Goal: Find specific page/section: Find specific page/section

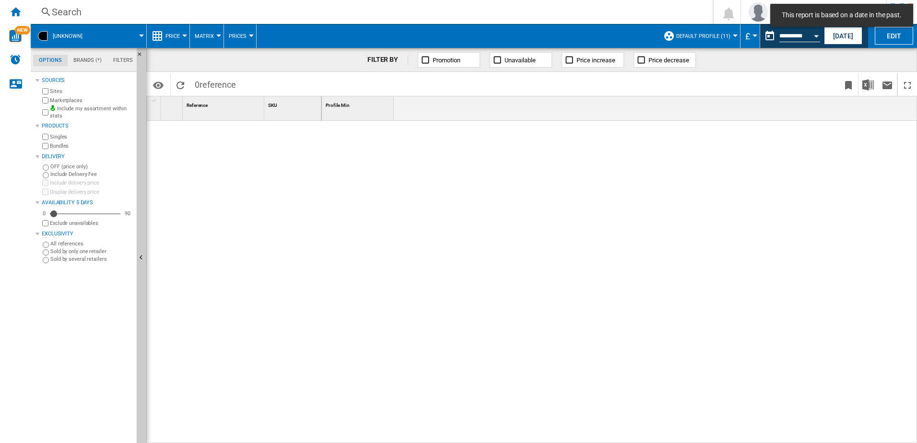
click at [85, 13] on div "Search" at bounding box center [370, 11] width 636 height 13
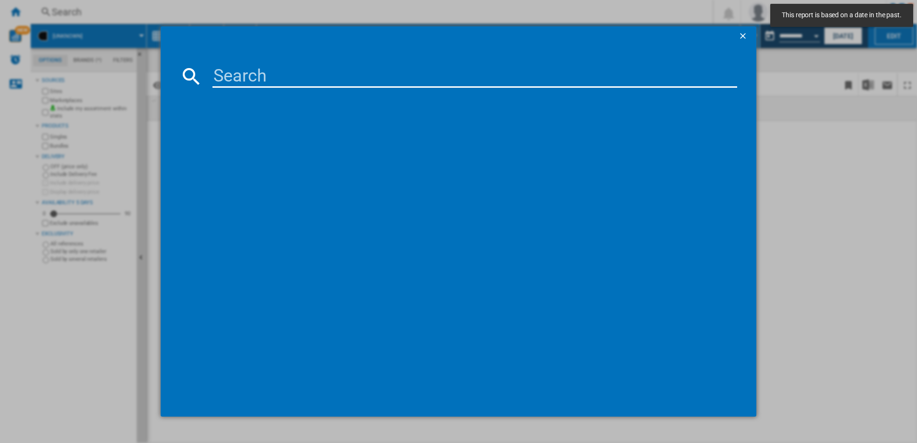
click at [325, 76] on input at bounding box center [474, 76] width 525 height 23
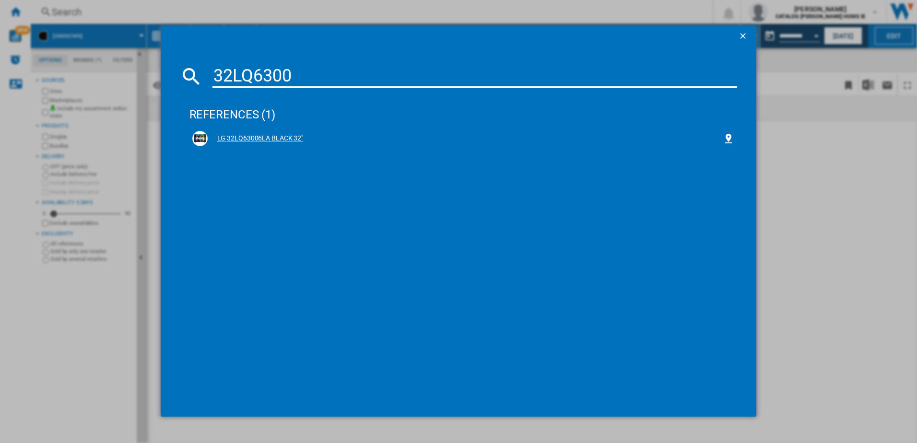
type input "32LQ6300"
click at [233, 141] on div "LG 32LQ63006LA BLACK 32"" at bounding box center [466, 139] width 516 height 10
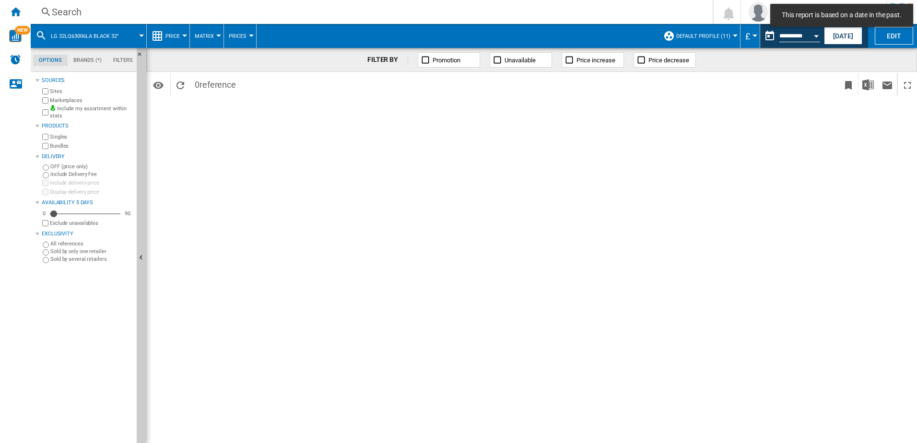
click at [755, 35] on div "Currency" at bounding box center [754, 36] width 5 height 2
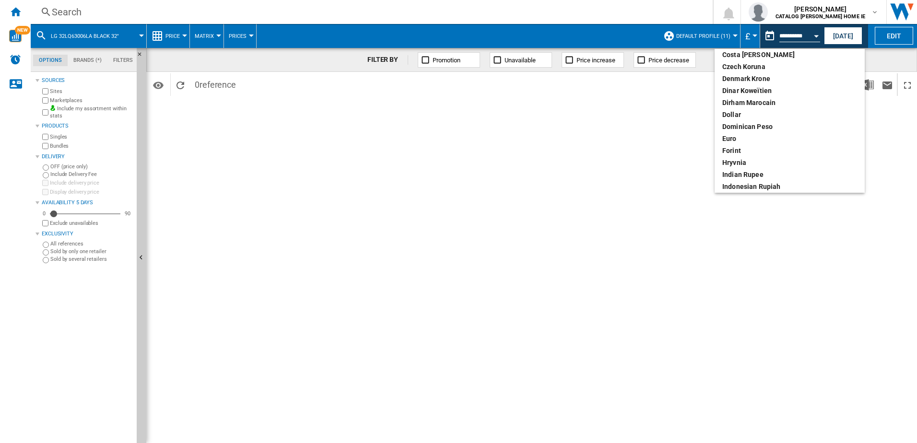
scroll to position [112, 0]
click at [740, 127] on div "euro" at bounding box center [789, 127] width 135 height 10
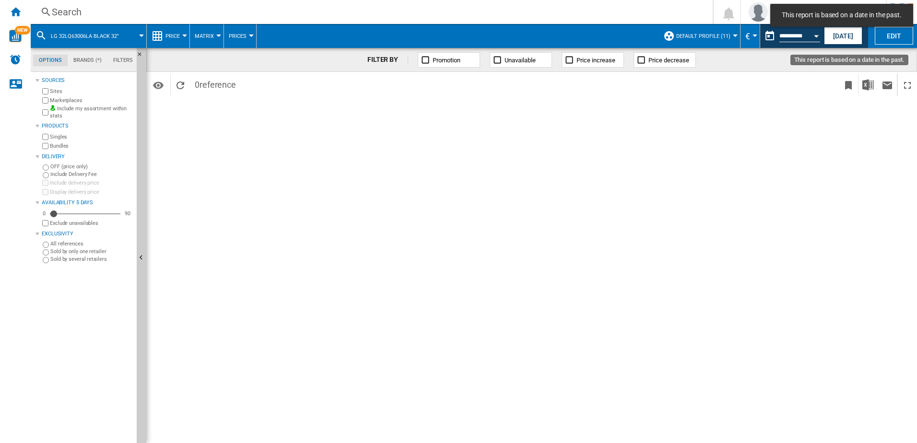
click at [773, 35] on button "This report is based on a date in the past." at bounding box center [769, 35] width 19 height 19
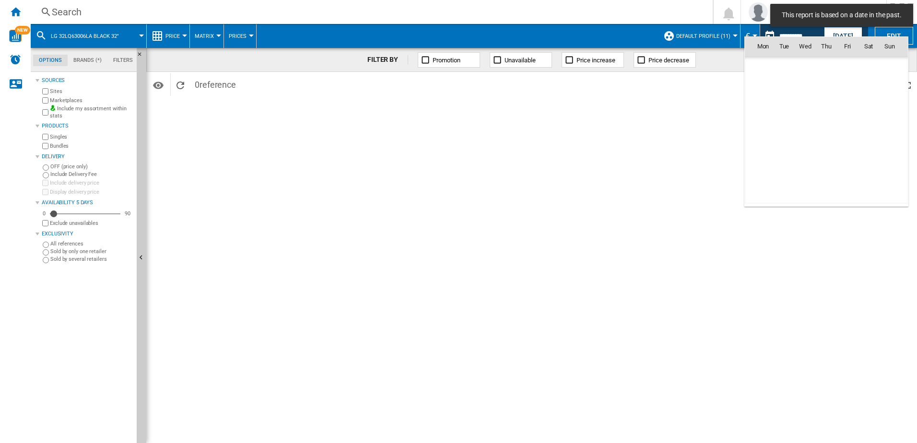
scroll to position [3686, 0]
click at [775, 70] on span "[DATE]" at bounding box center [766, 67] width 20 height 8
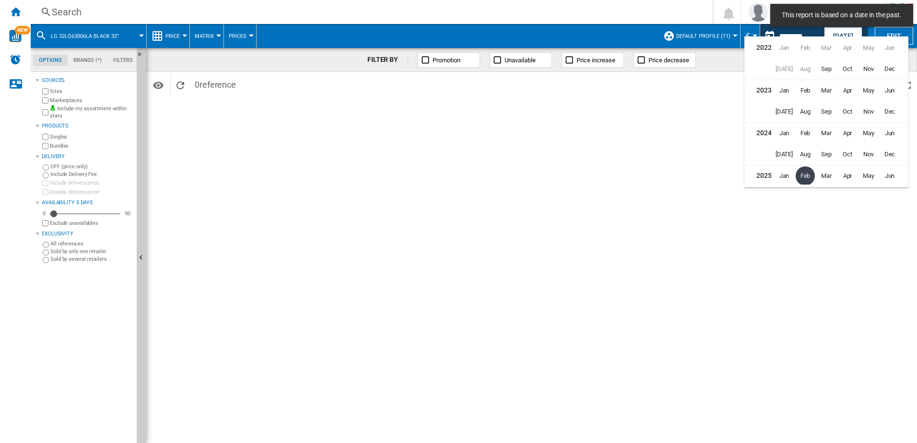
scroll to position [21, 0]
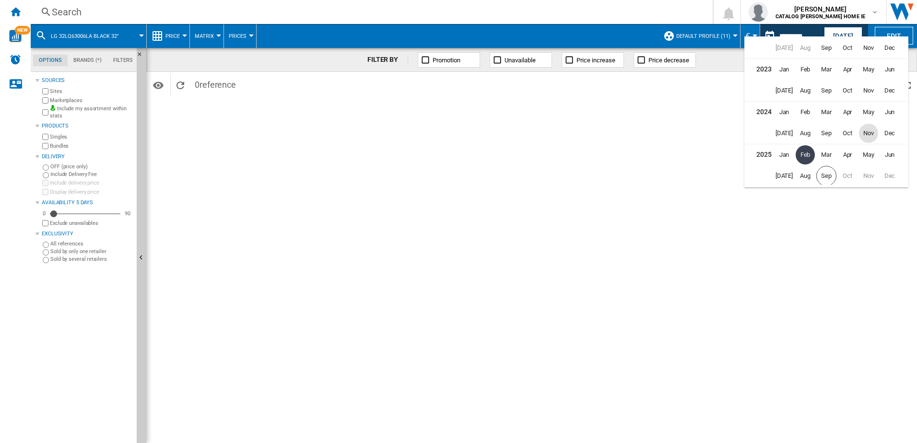
click at [865, 135] on span "Nov" at bounding box center [868, 133] width 19 height 19
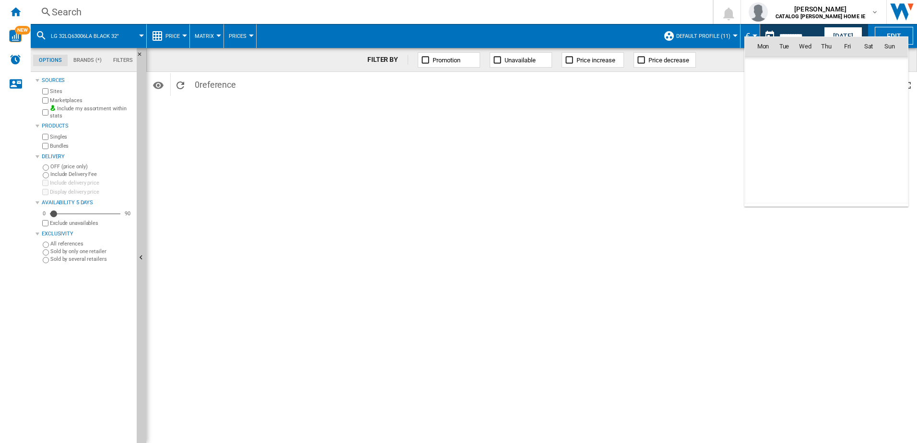
scroll to position [3304, 0]
click at [847, 153] on span "29" at bounding box center [847, 151] width 19 height 19
type input "**********"
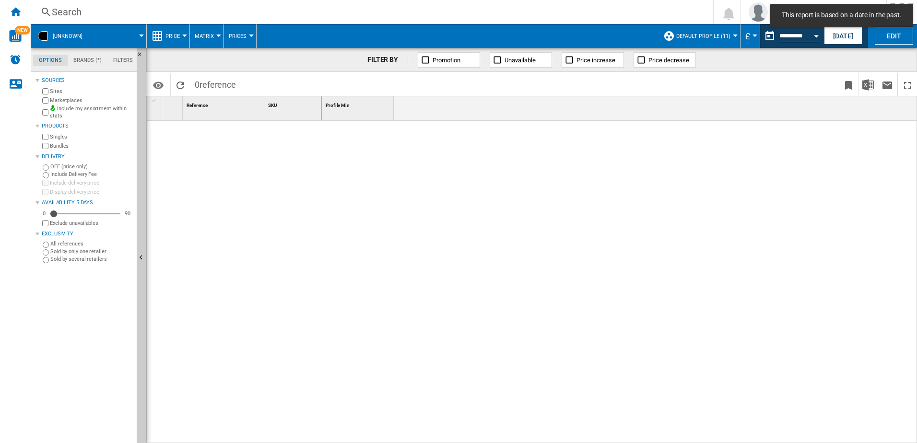
click at [43, 8] on ng-md-icon at bounding box center [46, 12] width 12 height 12
click at [57, 4] on div "Search Search 0 [PERSON_NAME] CATALOG [PERSON_NAME] HOME IE CATALOG [PERSON_NAM…" at bounding box center [474, 12] width 886 height 24
click at [752, 35] on div "Currency" at bounding box center [754, 36] width 5 height 2
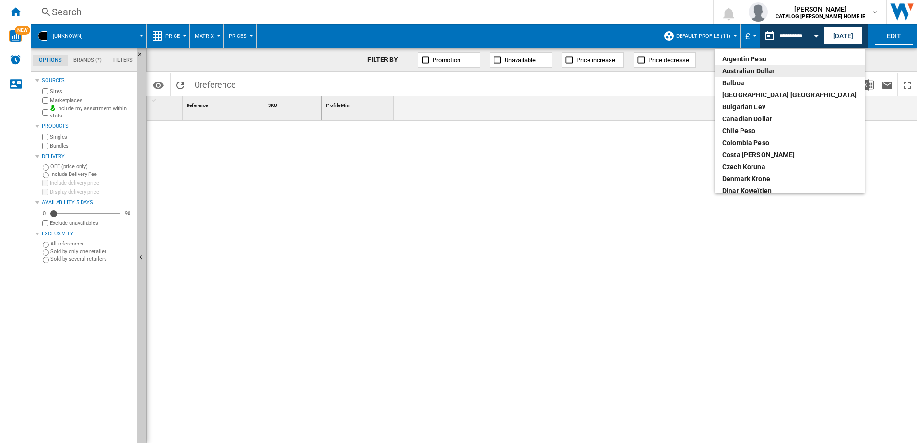
drag, startPoint x: 827, startPoint y: 66, endPoint x: 829, endPoint y: 79, distance: 13.6
click at [829, 79] on md-menu-content "Argentin Peso Australian Dollar balboa Bolivia [GEOGRAPHIC_DATA] Bulgarian lev …" at bounding box center [790, 121] width 150 height 144
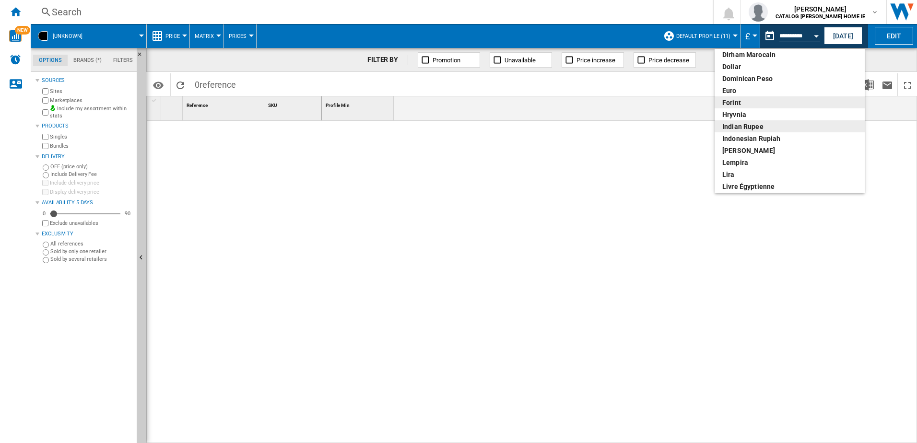
scroll to position [149, 0]
click at [742, 93] on div "euro" at bounding box center [789, 90] width 135 height 10
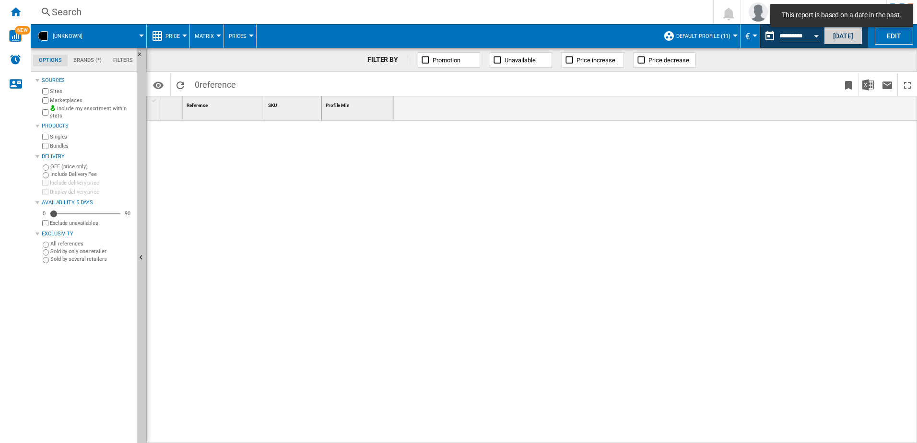
click at [838, 35] on button "[DATE]" at bounding box center [843, 36] width 38 height 18
click at [151, 12] on div "Search" at bounding box center [370, 11] width 636 height 13
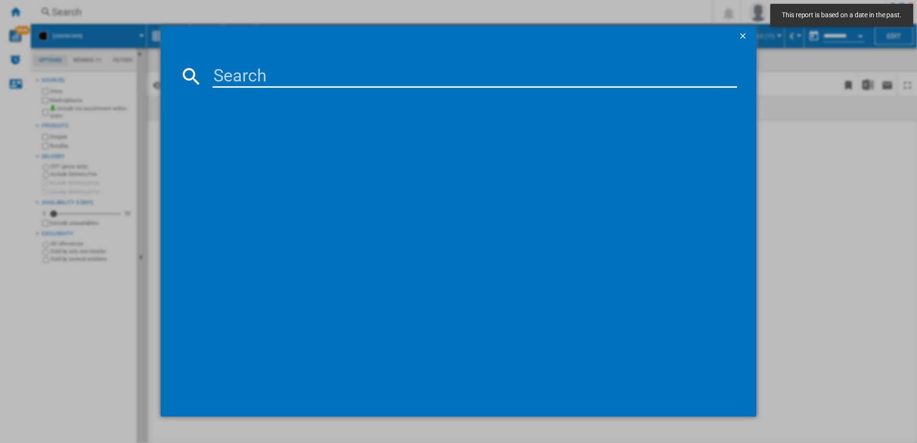
click at [264, 71] on input at bounding box center [474, 76] width 525 height 23
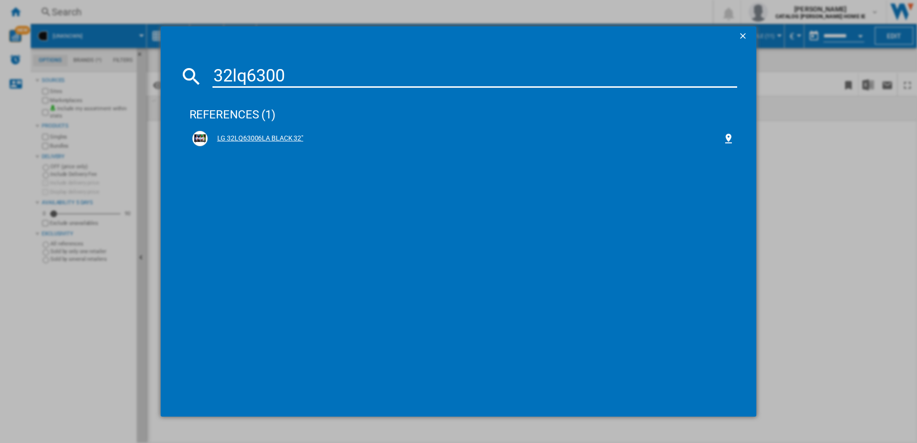
type input "32lq6300"
click at [284, 140] on div "LG 32LQ63006LA BLACK 32"" at bounding box center [466, 139] width 516 height 10
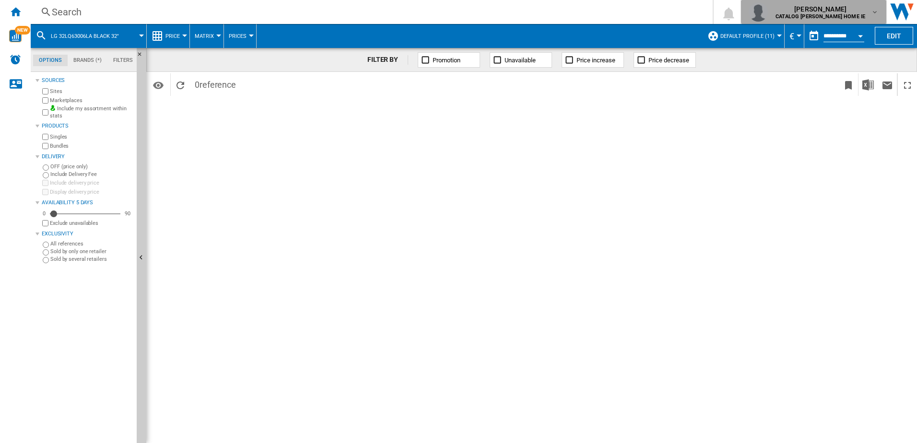
click at [869, 9] on div "[PERSON_NAME] CATALOG [PERSON_NAME] HOME IE" at bounding box center [821, 11] width 99 height 15
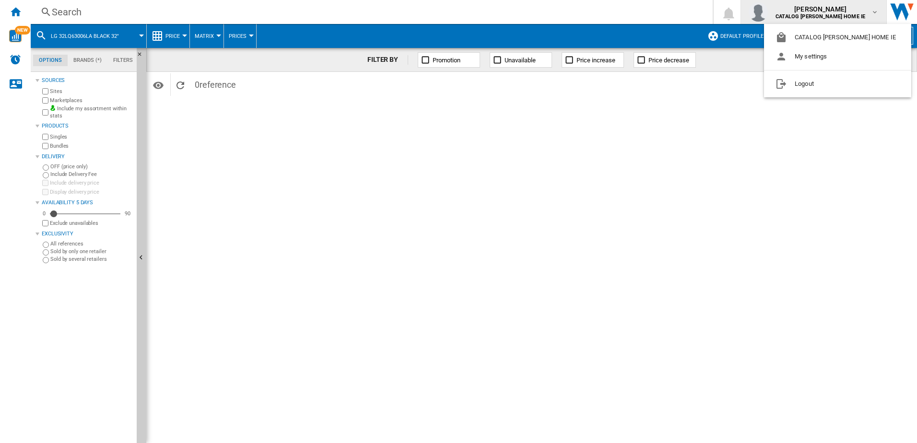
click at [869, 9] on md-backdrop at bounding box center [458, 221] width 917 height 443
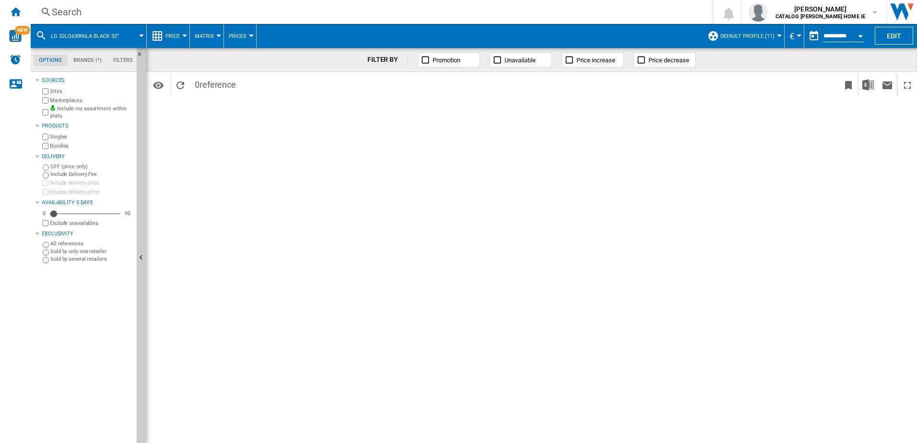
click at [824, 37] on input "**********" at bounding box center [843, 37] width 41 height 9
click at [852, 38] on button "Open calendar" at bounding box center [860, 34] width 17 height 17
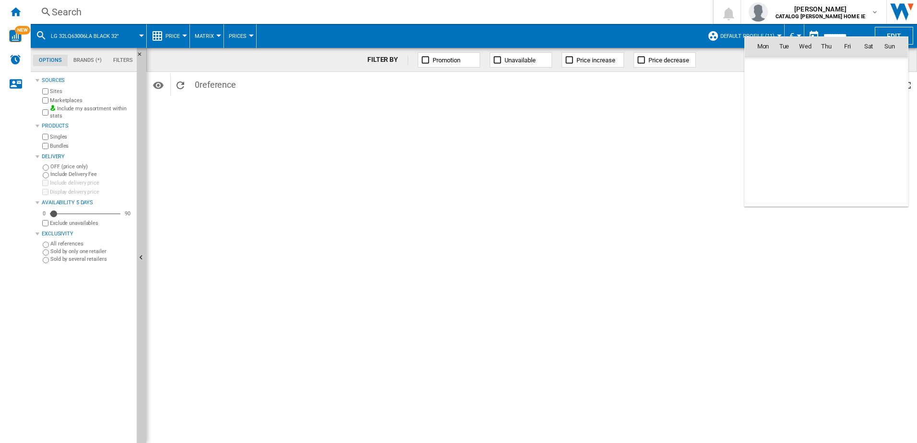
scroll to position [4575, 0]
click at [774, 71] on td "[DATE]" at bounding box center [826, 67] width 163 height 22
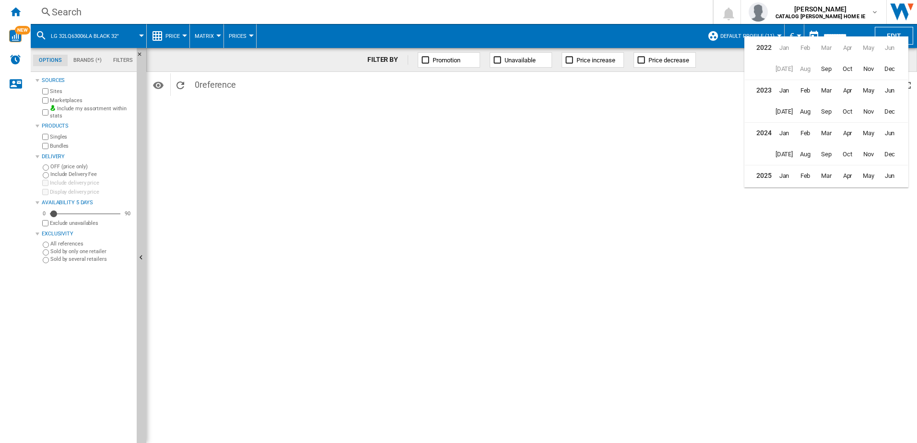
scroll to position [23, 0]
click at [870, 129] on span "Nov" at bounding box center [868, 130] width 19 height 19
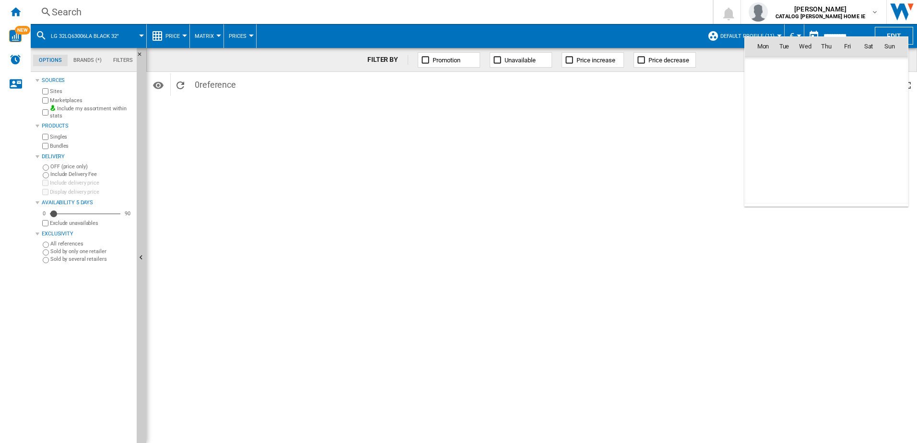
scroll to position [3304, 0]
click at [854, 149] on span "29" at bounding box center [847, 151] width 19 height 19
type input "**********"
